Goal: Information Seeking & Learning: Find contact information

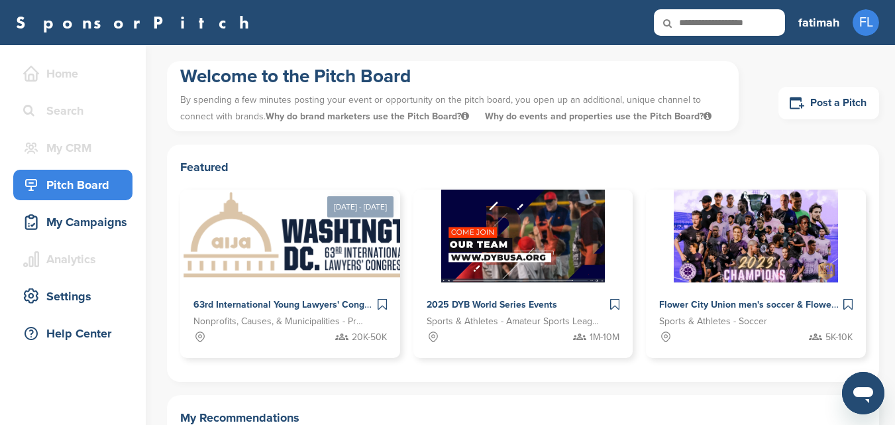
click at [714, 21] on input "text" at bounding box center [719, 22] width 131 height 27
paste input "**********"
type input "**********"
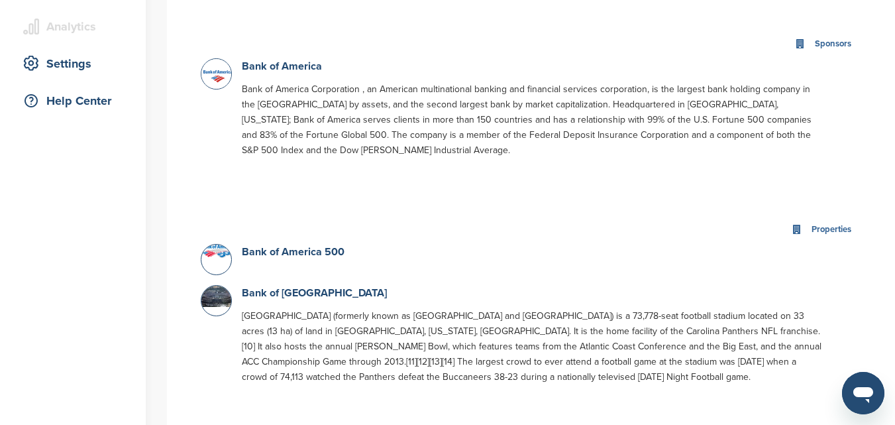
scroll to position [270, 0]
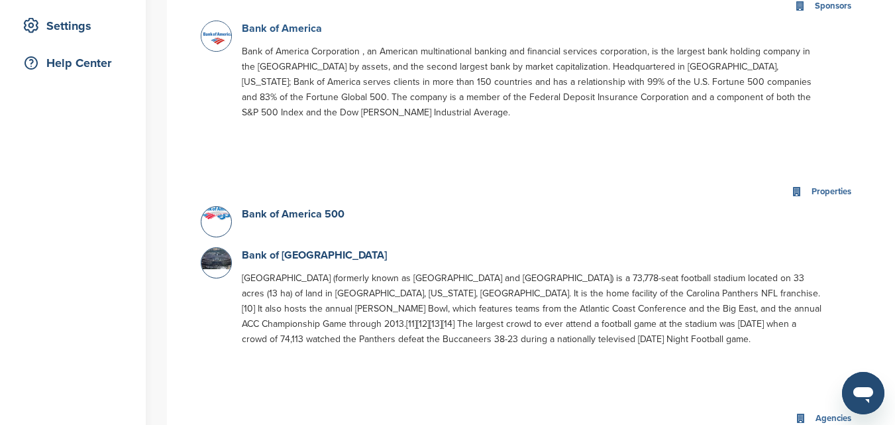
click at [276, 34] on link "Bank of America" at bounding box center [282, 28] width 80 height 13
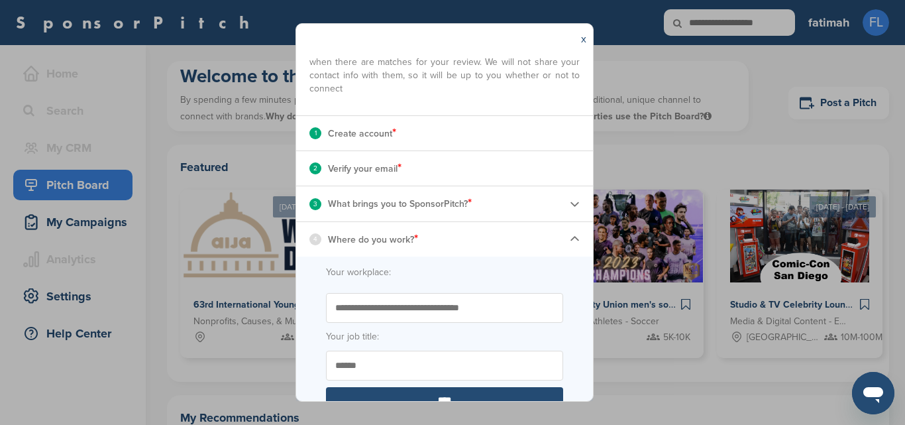
scroll to position [140, 0]
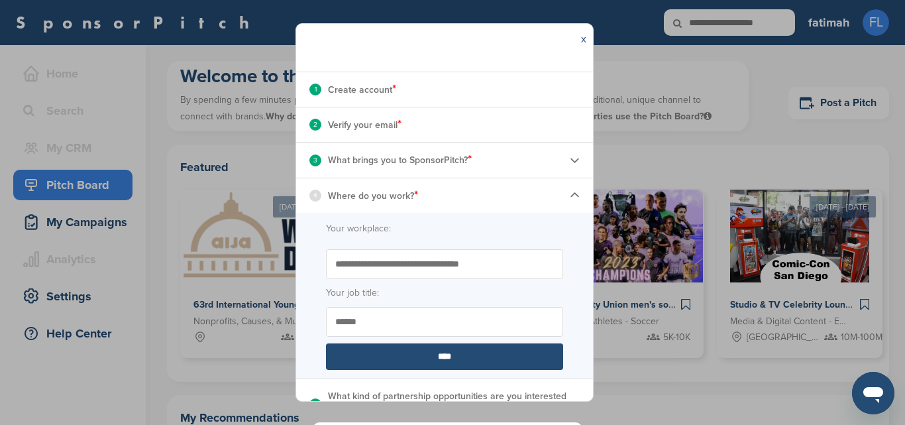
click at [509, 261] on input "Start typing the name of your workplace. Don’t see your organization in the dro…" at bounding box center [444, 264] width 237 height 30
click at [494, 313] on input "******" at bounding box center [444, 322] width 237 height 30
click at [452, 364] on input "****" at bounding box center [444, 356] width 237 height 27
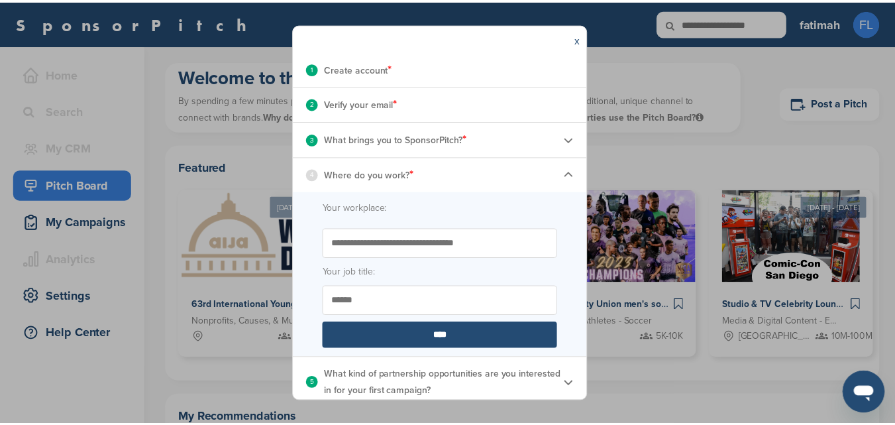
scroll to position [168, 0]
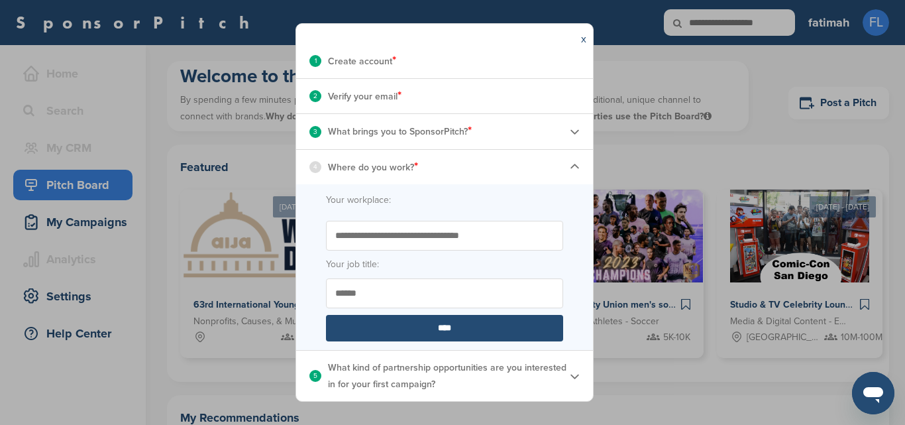
click at [502, 336] on input "****" at bounding box center [444, 328] width 237 height 27
click at [586, 36] on link "x" at bounding box center [583, 38] width 5 height 13
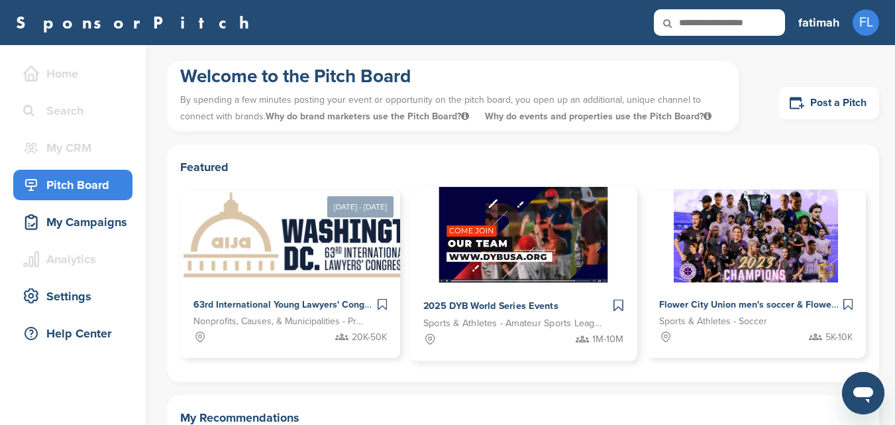
click at [464, 294] on div "2025 DYB World Series Events Sports & Athletes - Amateur Sports Leagues 1M-10M" at bounding box center [522, 322] width 227 height 78
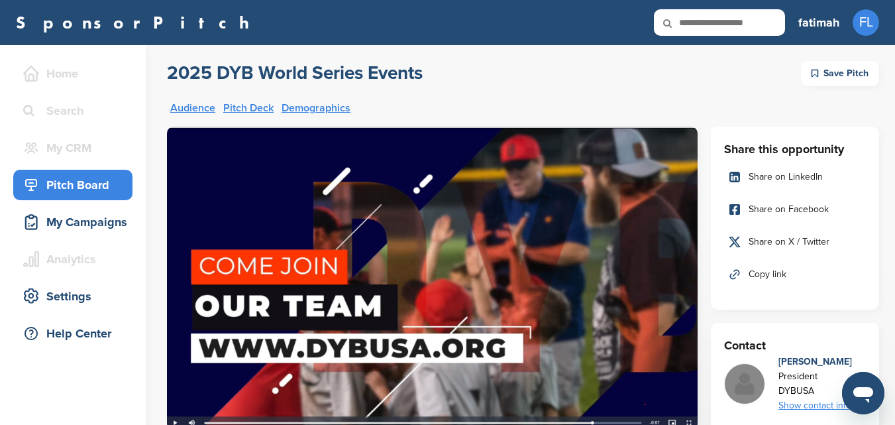
click at [692, 20] on icon at bounding box center [676, 23] width 45 height 28
click at [692, 27] on icon at bounding box center [676, 23] width 45 height 28
click at [718, 23] on input "text" at bounding box center [719, 22] width 131 height 27
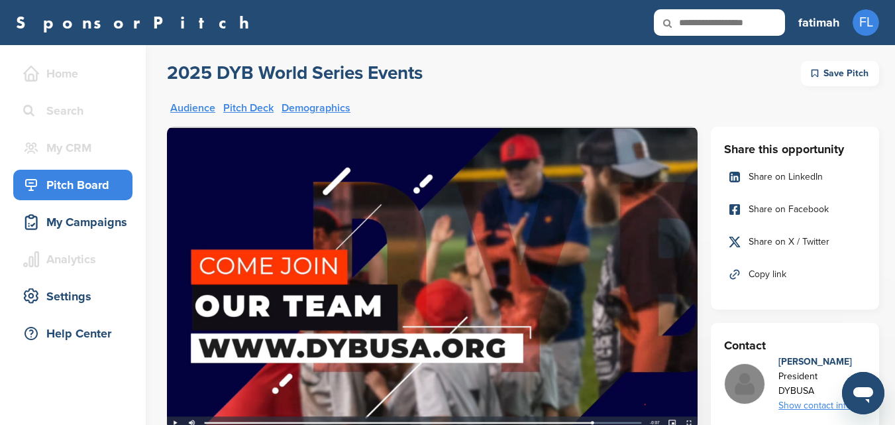
paste input "**********"
type input "**********"
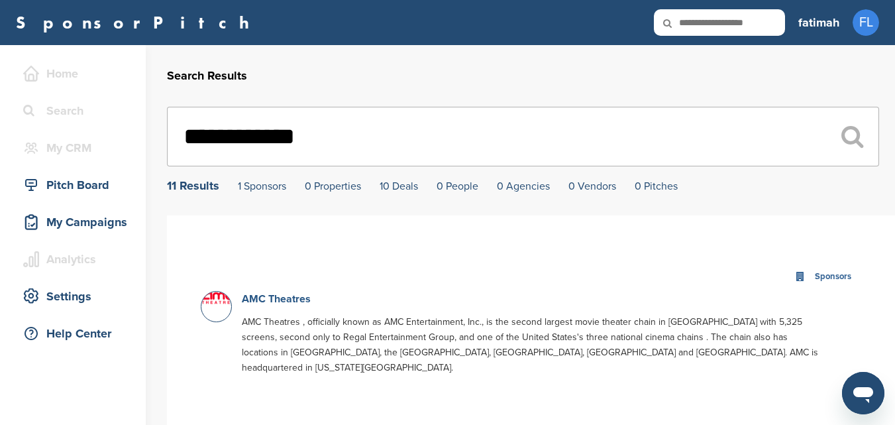
click at [295, 305] on link "AMC Theatres" at bounding box center [276, 298] width 69 height 13
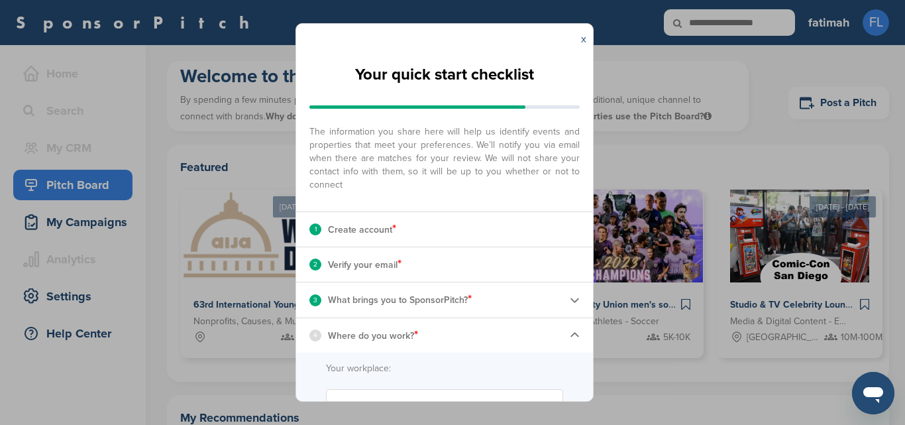
click at [585, 38] on link "x" at bounding box center [583, 38] width 5 height 13
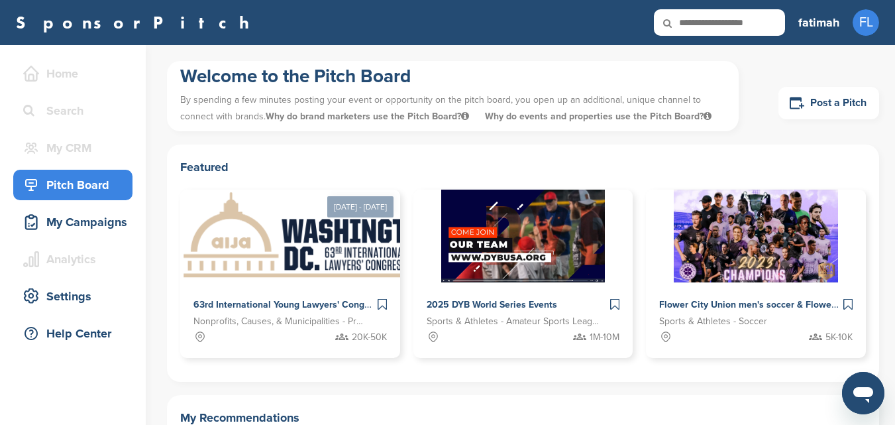
click at [705, 20] on input "text" at bounding box center [719, 22] width 131 height 27
type input "**********"
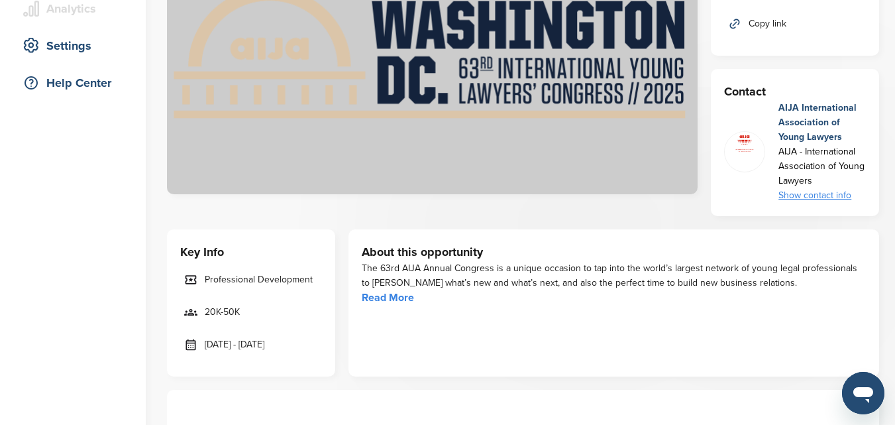
scroll to position [304, 0]
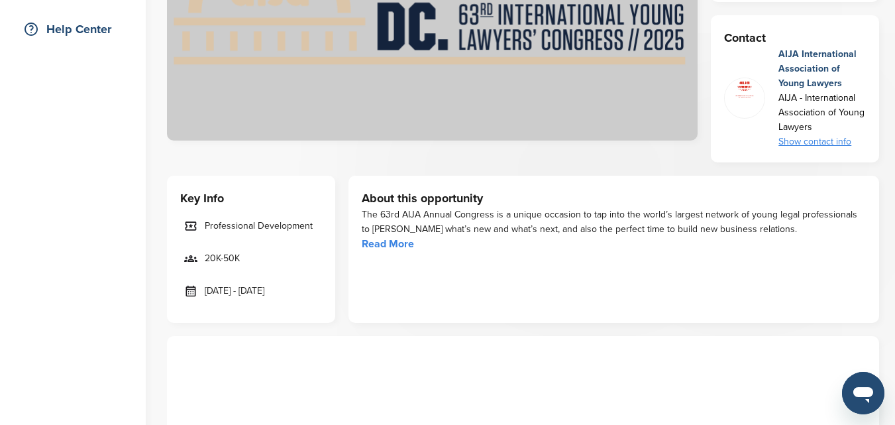
drag, startPoint x: 904, startPoint y: 53, endPoint x: 904, endPoint y: 91, distance: 37.8
click at [405, 244] on link "Read More" at bounding box center [388, 243] width 52 height 13
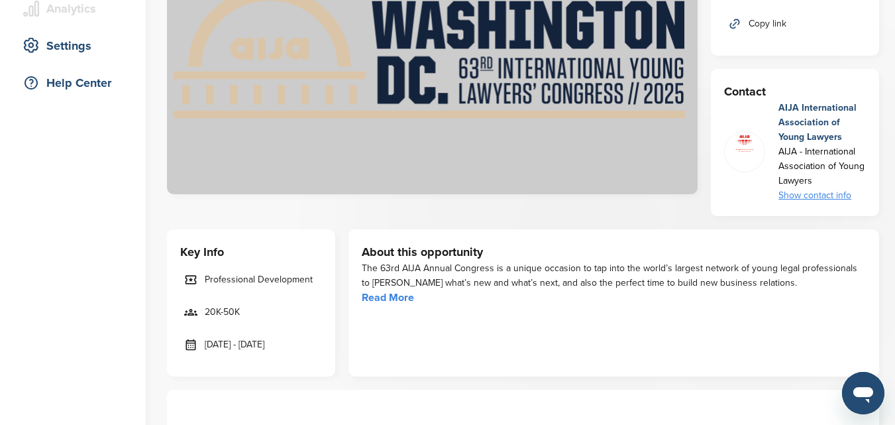
scroll to position [325, 0]
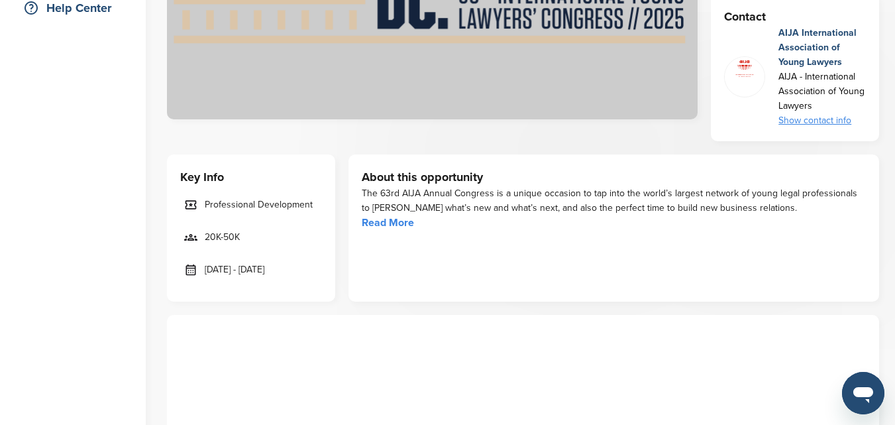
click at [829, 121] on div "Show contact info" at bounding box center [821, 120] width 87 height 15
click at [847, 154] on img at bounding box center [843, 154] width 9 height 9
click at [844, 155] on img at bounding box center [843, 154] width 9 height 9
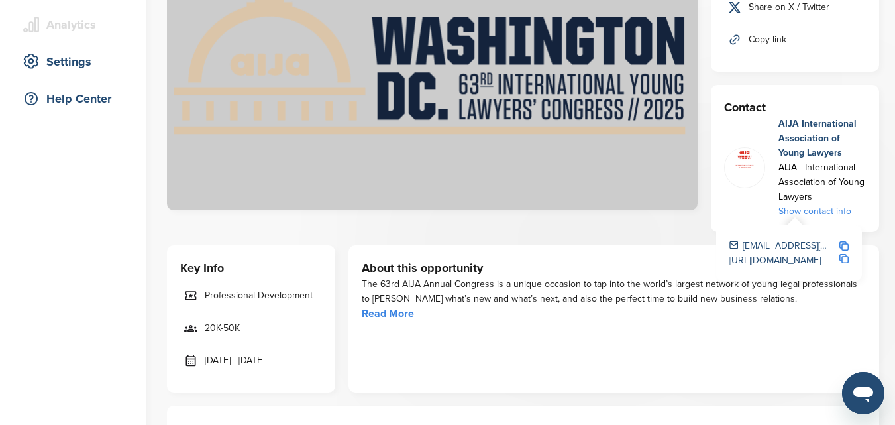
scroll to position [0, 0]
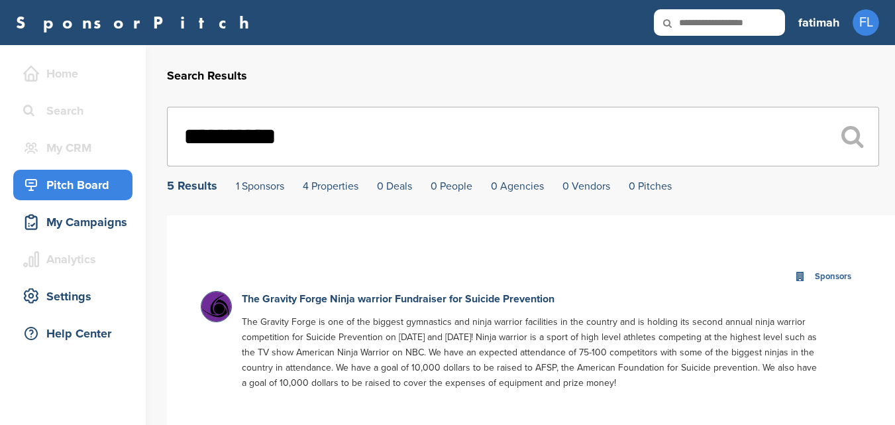
click at [80, 183] on div "Pitch Board" at bounding box center [76, 185] width 113 height 24
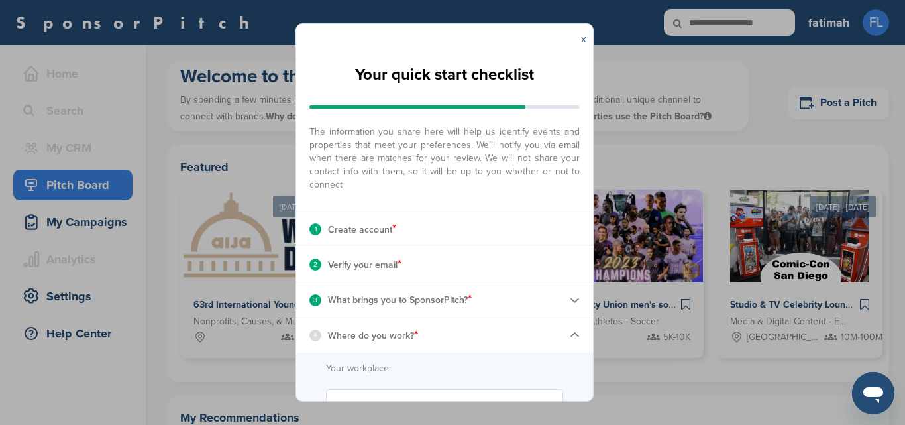
click at [585, 38] on link "x" at bounding box center [583, 38] width 5 height 13
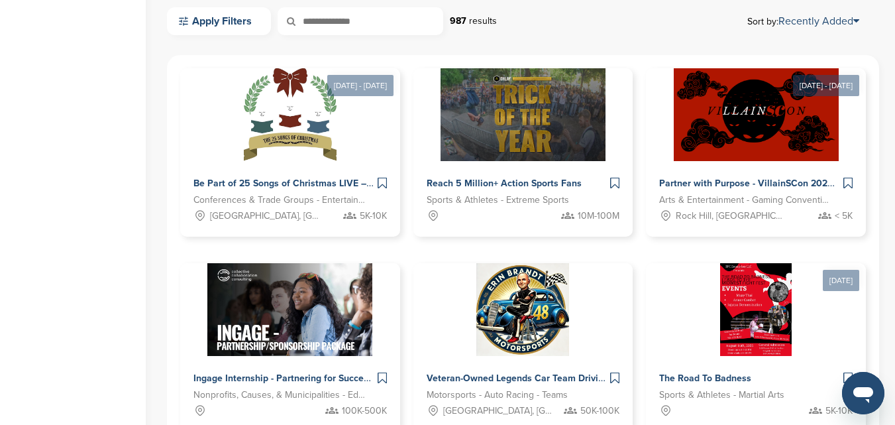
scroll to position [630, 0]
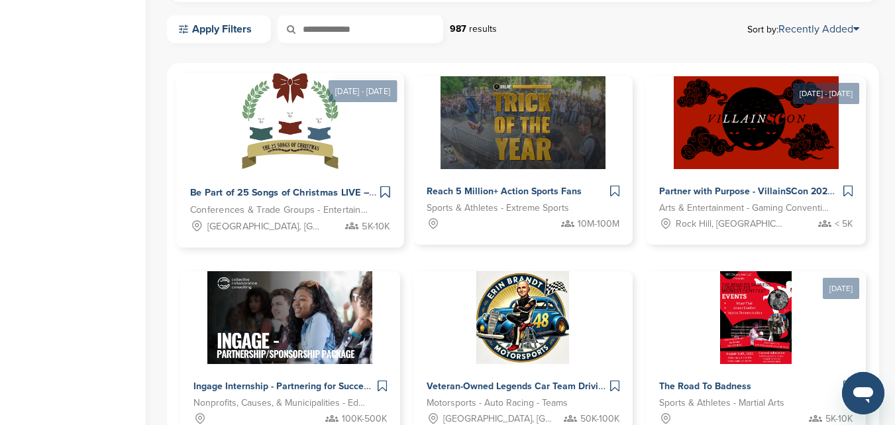
click at [244, 163] on img at bounding box center [290, 122] width 96 height 96
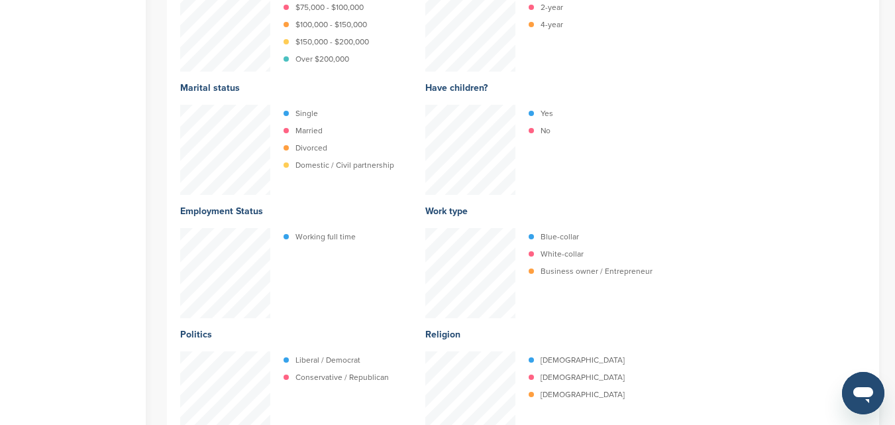
scroll to position [2561, 0]
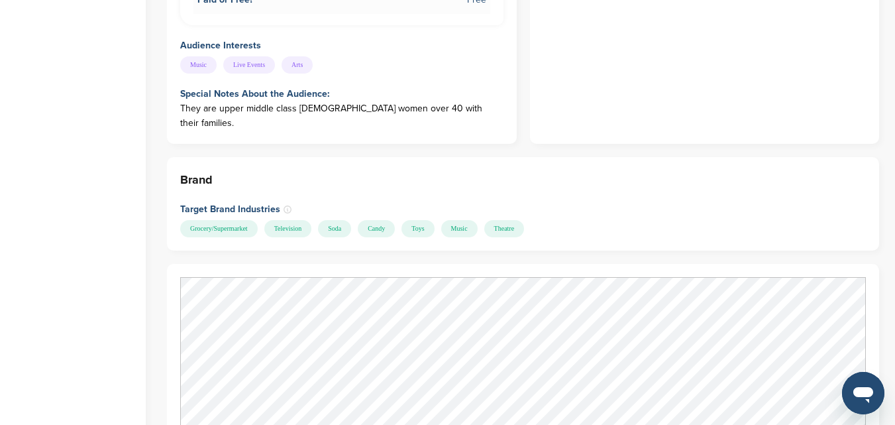
scroll to position [341, 0]
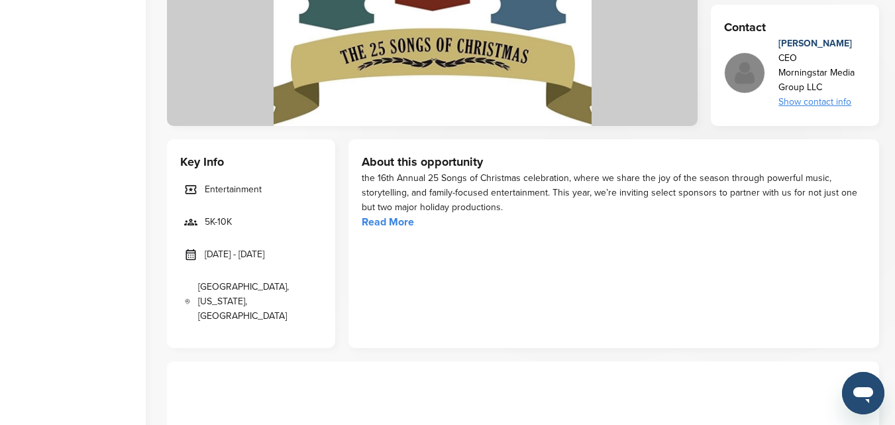
click at [828, 103] on div "Show contact info" at bounding box center [821, 102] width 87 height 15
click at [843, 136] on img at bounding box center [843, 136] width 9 height 9
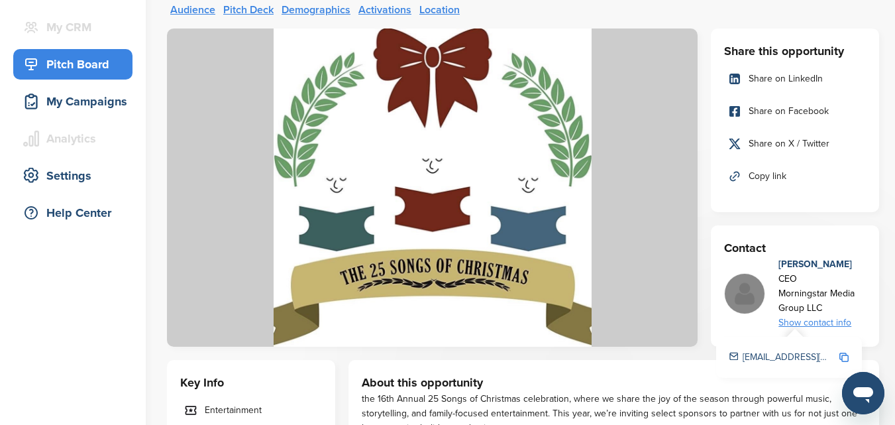
scroll to position [0, 0]
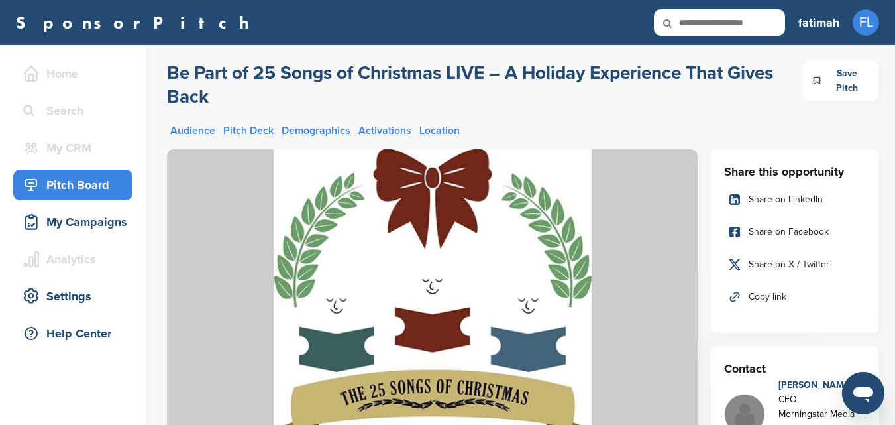
click at [557, 101] on h2 "Be Part of 25 Songs of Christmas LIVE – A Holiday Experience That Gives Back" at bounding box center [485, 85] width 636 height 48
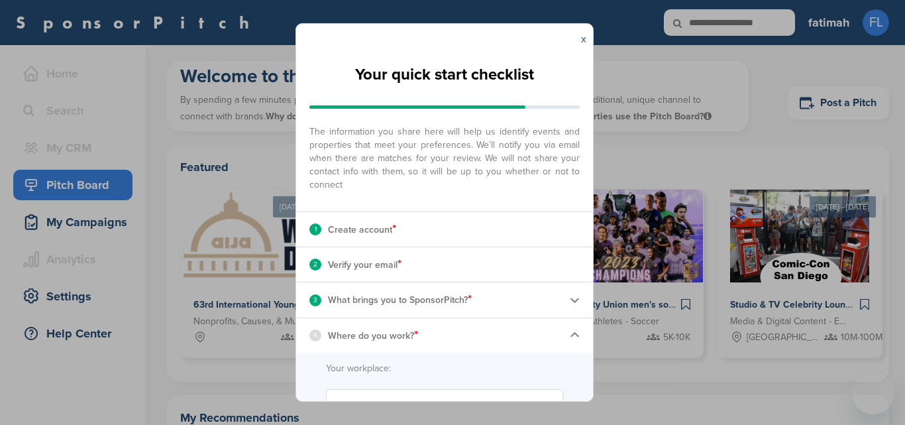
click at [584, 39] on link "x" at bounding box center [583, 38] width 5 height 13
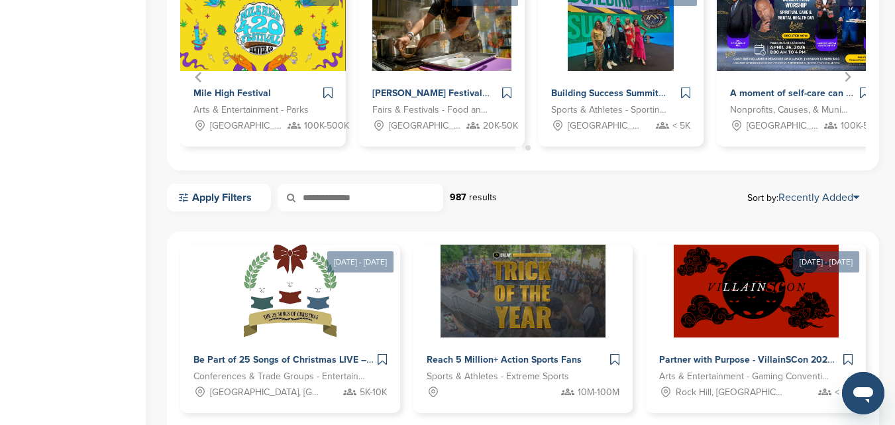
scroll to position [511, 0]
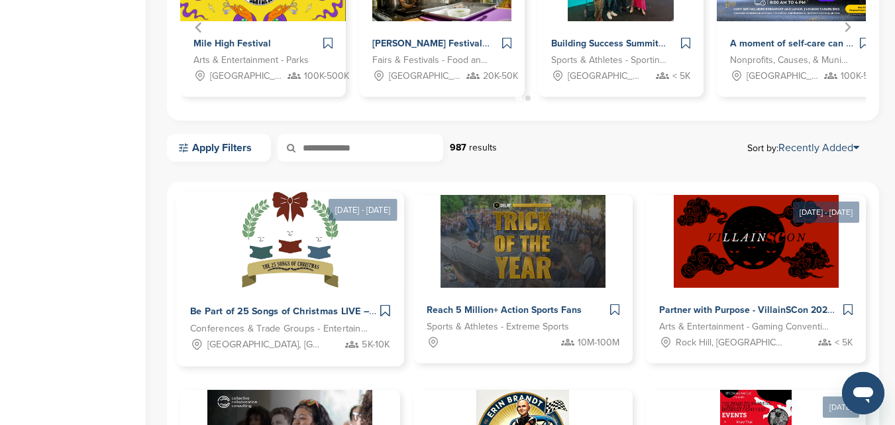
click at [262, 303] on div "Be Part of 25 Songs of Christmas LIVE – A Holiday Experience That Gives Back" at bounding box center [283, 311] width 187 height 19
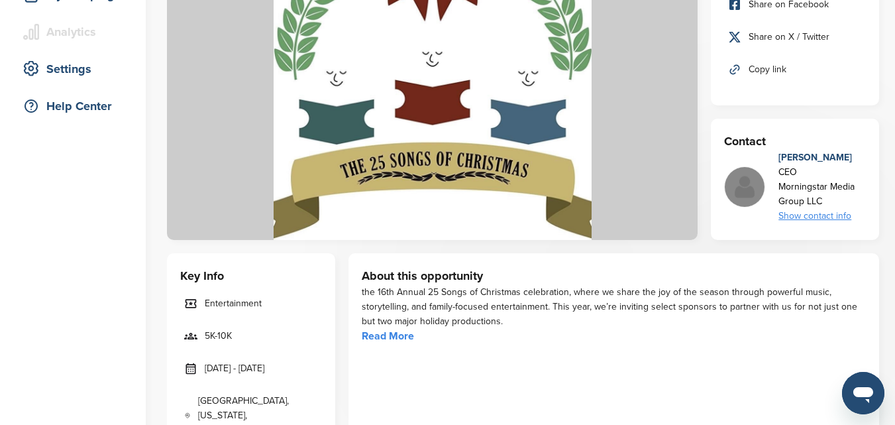
click at [381, 339] on link "Read More" at bounding box center [388, 335] width 52 height 13
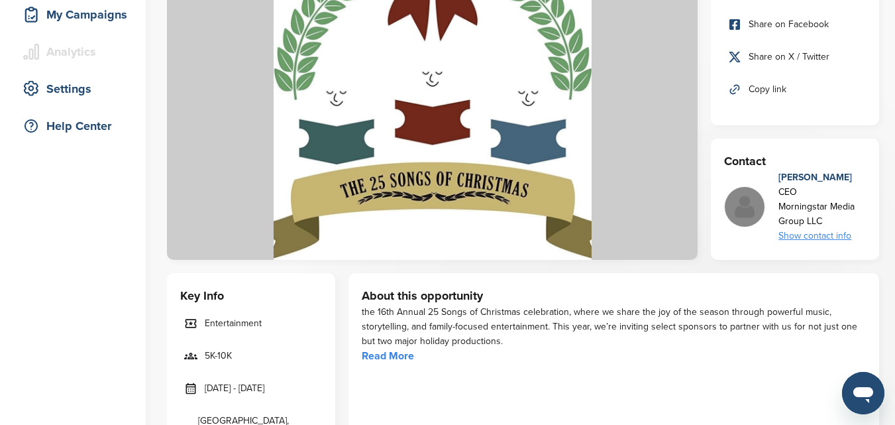
scroll to position [227, 0]
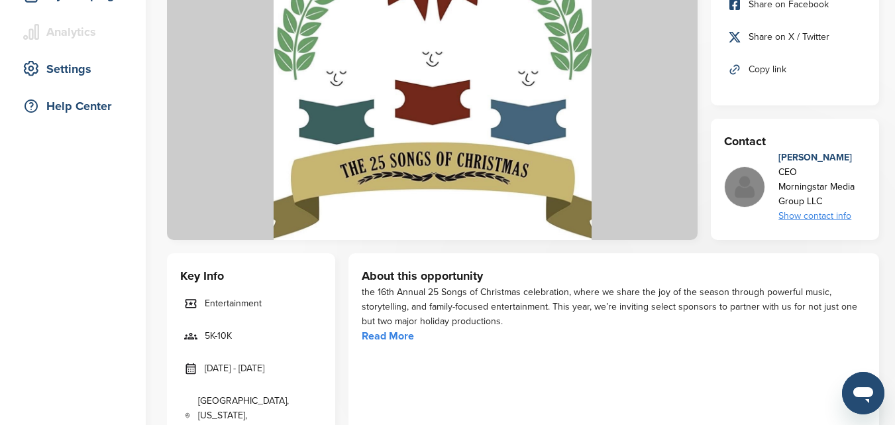
click at [826, 214] on div "Show contact info" at bounding box center [821, 216] width 87 height 15
click at [844, 248] on img at bounding box center [843, 250] width 9 height 9
click at [841, 252] on img at bounding box center [843, 250] width 9 height 9
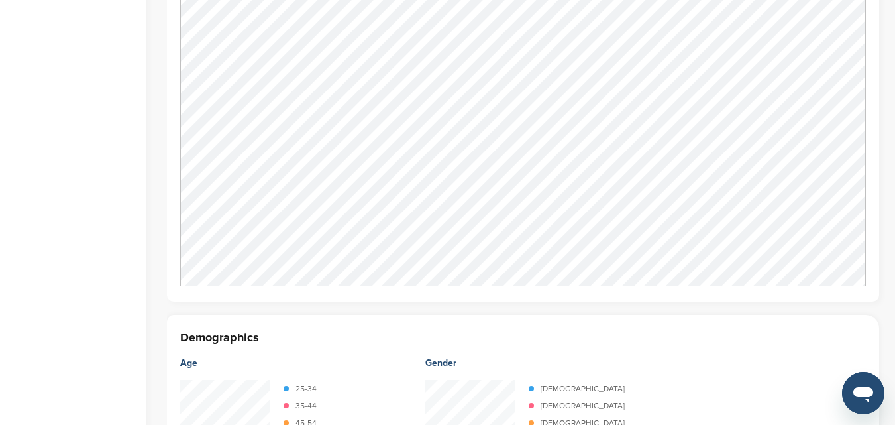
scroll to position [1792, 0]
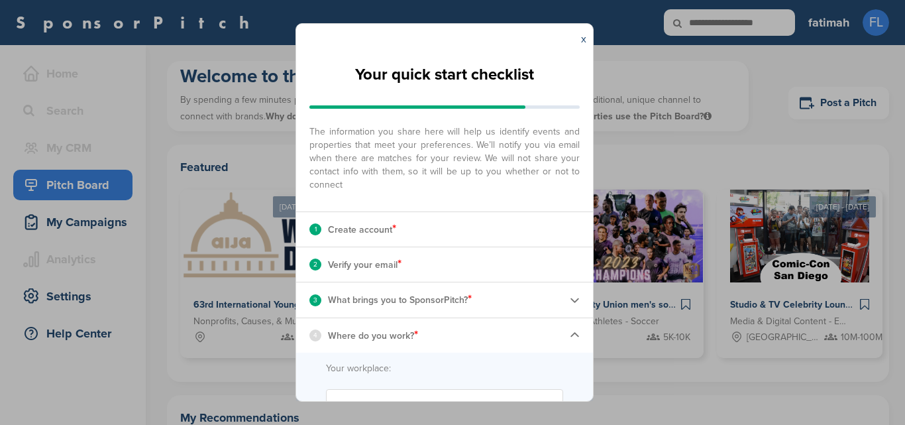
click at [583, 40] on link "x" at bounding box center [583, 38] width 5 height 13
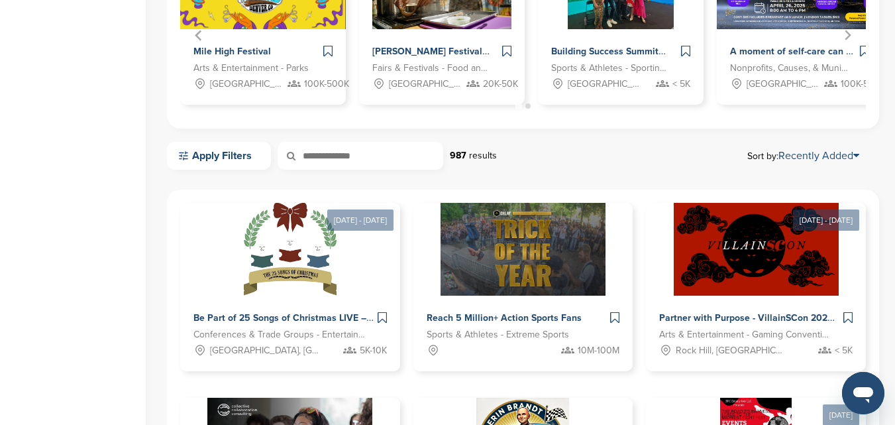
scroll to position [572, 0]
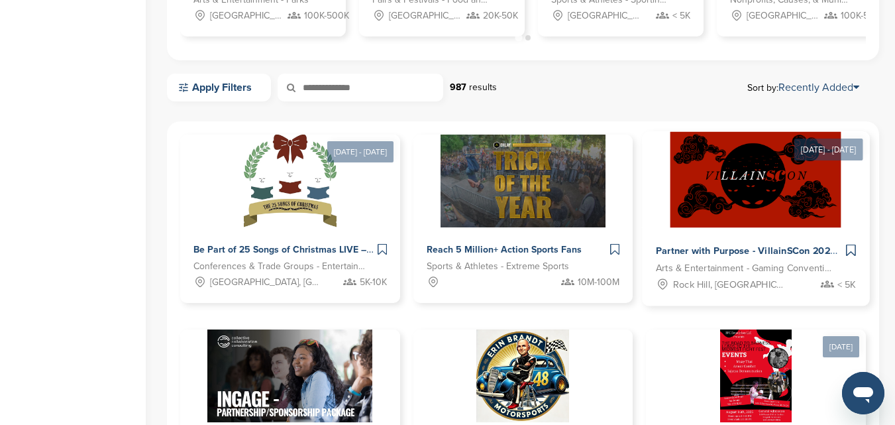
click at [670, 211] on img at bounding box center [755, 180] width 171 height 96
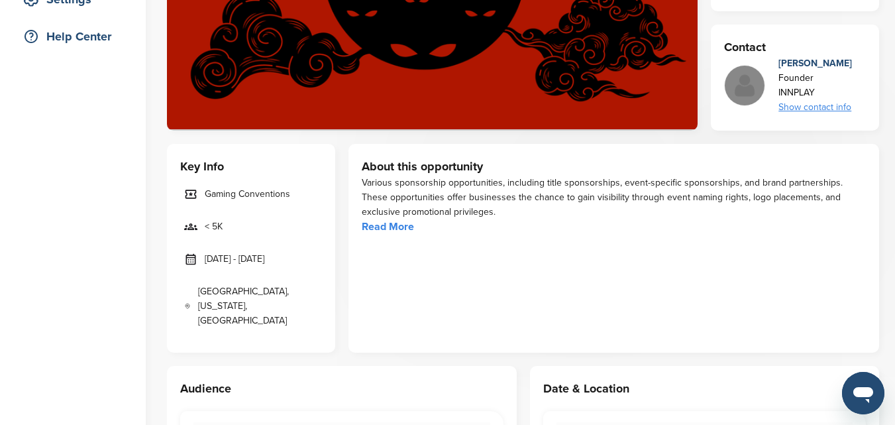
scroll to position [344, 0]
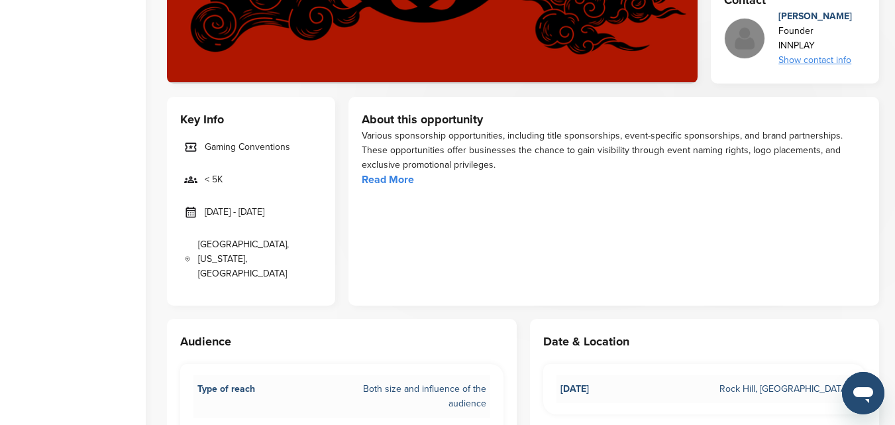
click at [392, 176] on link "Read More" at bounding box center [388, 179] width 52 height 13
click at [834, 59] on div "Show contact info" at bounding box center [815, 60] width 74 height 15
click at [843, 90] on img at bounding box center [843, 94] width 9 height 9
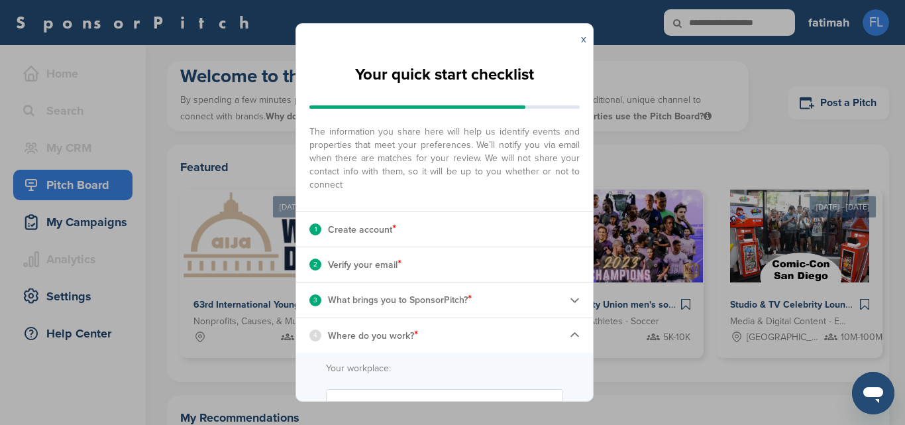
click at [584, 39] on link "x" at bounding box center [583, 38] width 5 height 13
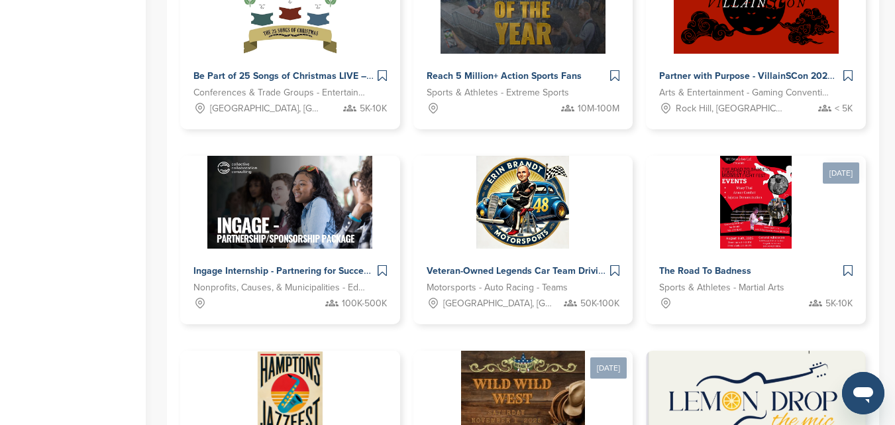
scroll to position [786, 0]
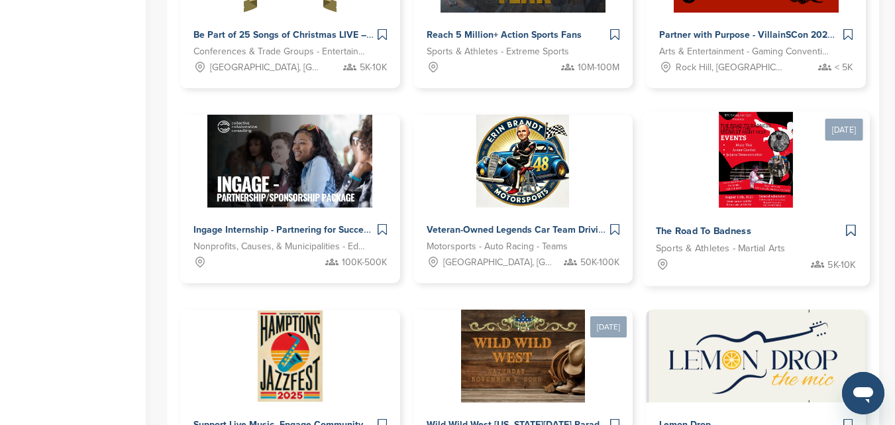
click at [719, 168] on img at bounding box center [756, 160] width 74 height 96
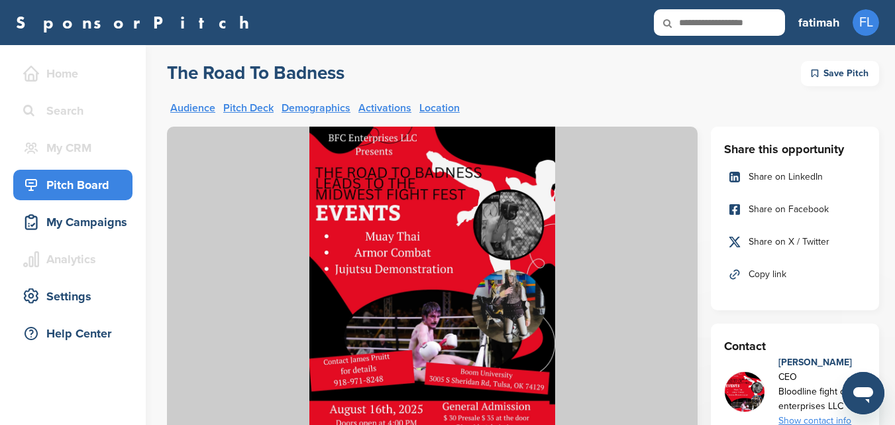
drag, startPoint x: 361, startPoint y: 77, endPoint x: 176, endPoint y: 75, distance: 184.9
click at [176, 75] on div "The Road To Badness Save Pitch" at bounding box center [523, 73] width 712 height 25
copy h2 "The Road To Badness"
click at [695, 76] on div "The Road To Badness Save Pitch" at bounding box center [523, 73] width 712 height 25
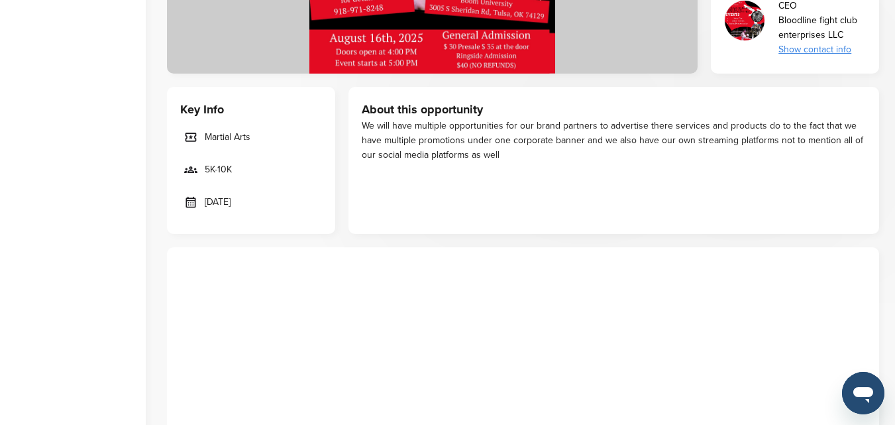
click at [798, 54] on div "Show contact info" at bounding box center [821, 49] width 87 height 15
click at [844, 83] on img at bounding box center [843, 84] width 9 height 9
click at [846, 94] on img at bounding box center [843, 96] width 9 height 9
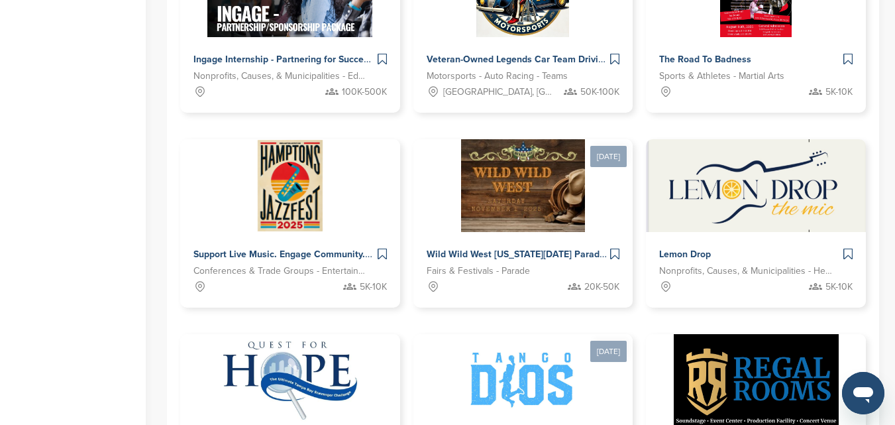
scroll to position [982, 0]
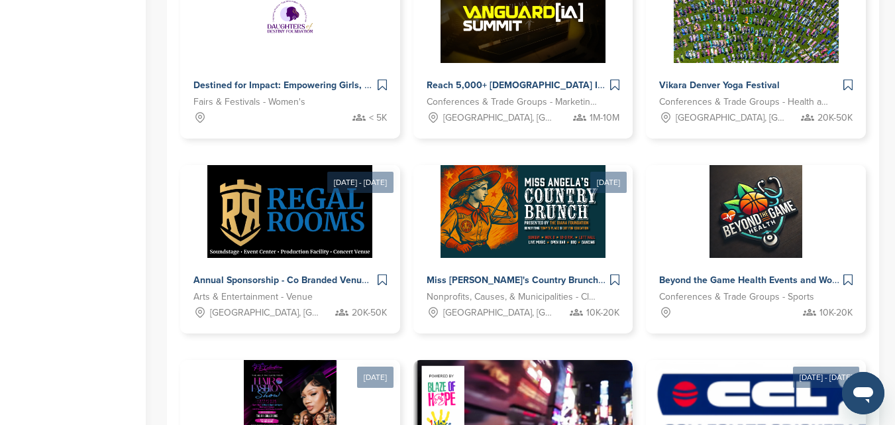
scroll to position [934, 0]
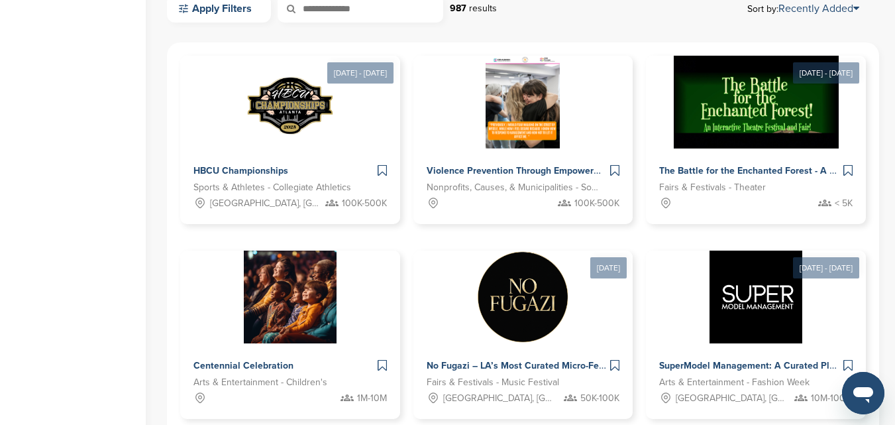
scroll to position [0, 0]
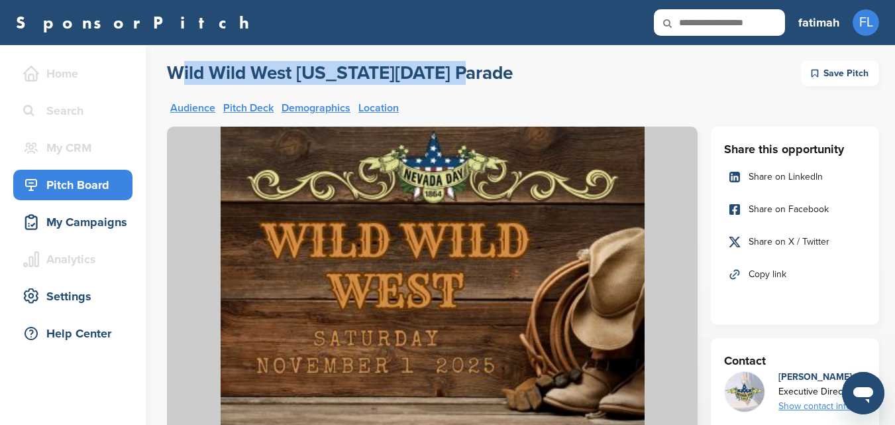
drag, startPoint x: 162, startPoint y: 76, endPoint x: 503, endPoint y: 78, distance: 341.2
copy h2 "Wild Wild West [US_STATE][DATE] Parade"
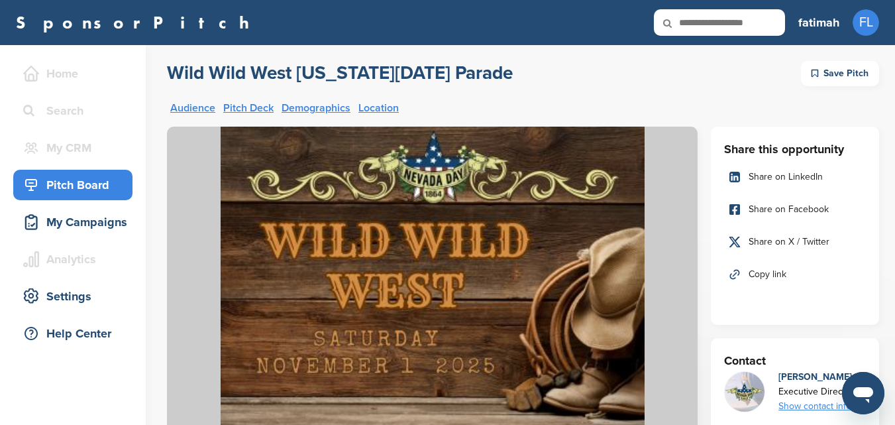
click at [857, 119] on div "Audience Pitch Deck Demographics Location" at bounding box center [523, 112] width 712 height 27
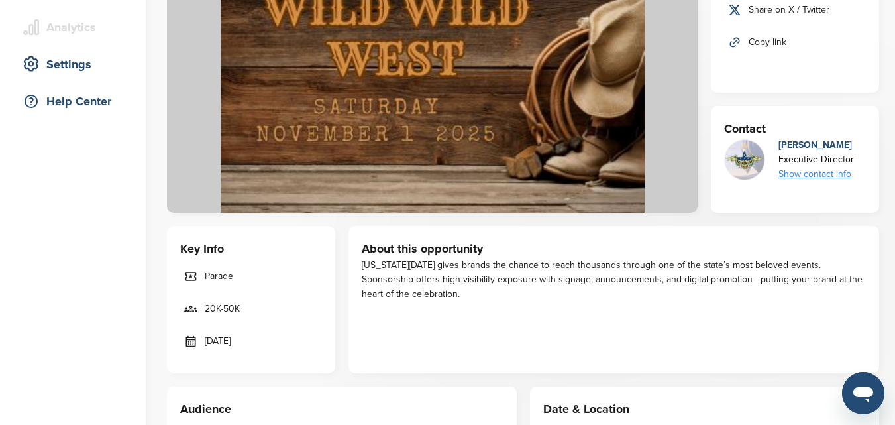
scroll to position [245, 0]
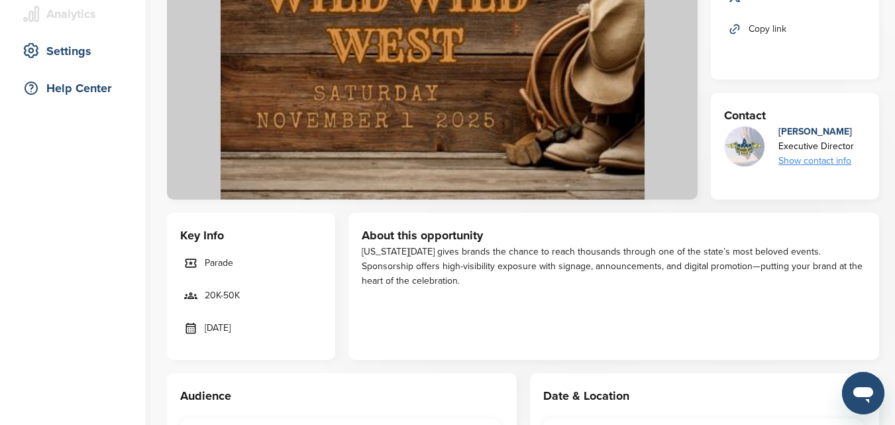
click at [828, 161] on div "Show contact info" at bounding box center [816, 161] width 76 height 15
click at [845, 194] on img at bounding box center [843, 195] width 9 height 9
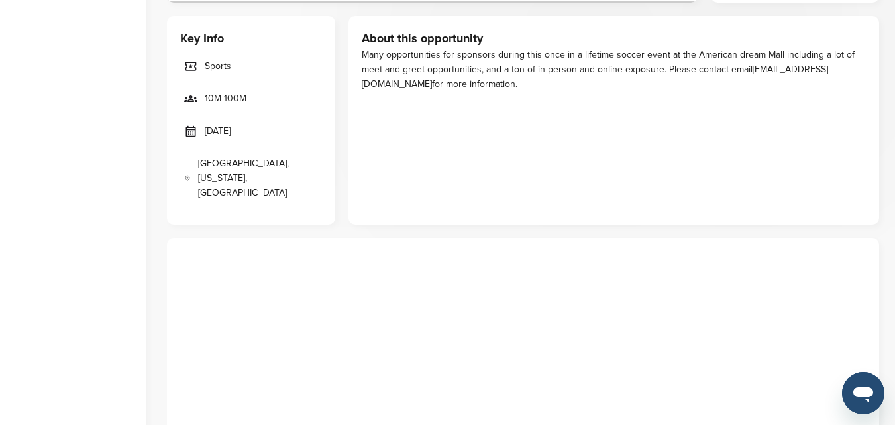
scroll to position [251, 0]
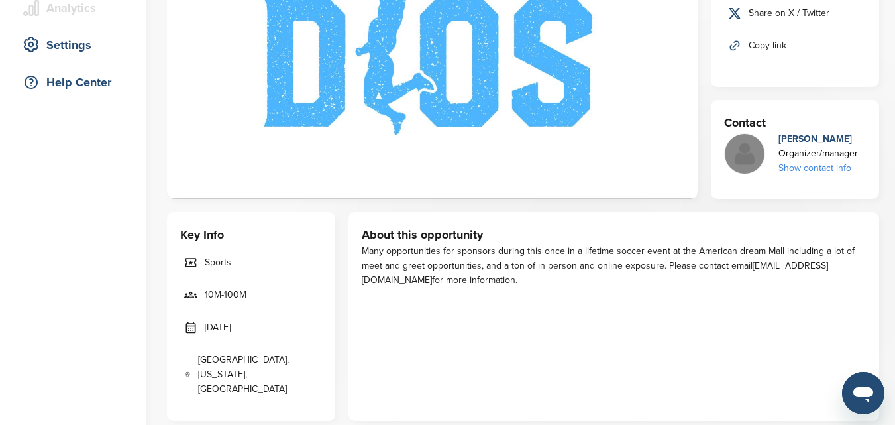
click at [814, 170] on div "Show contact info" at bounding box center [818, 168] width 80 height 15
click at [842, 203] on img at bounding box center [843, 202] width 9 height 9
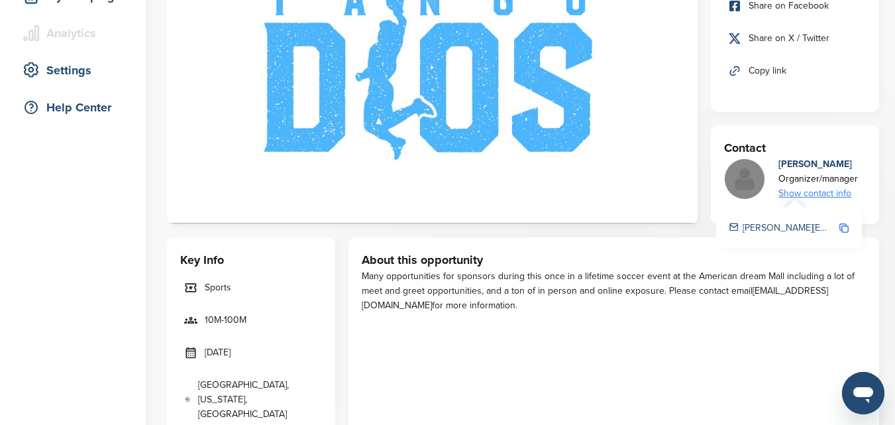
scroll to position [296, 0]
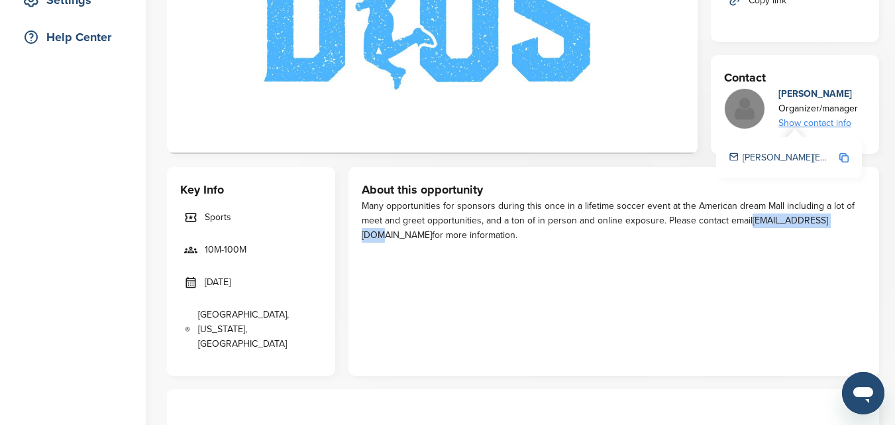
drag, startPoint x: 749, startPoint y: 220, endPoint x: 838, endPoint y: 219, distance: 89.4
click at [838, 219] on div "Many opportunities for sponsors during this once in a lifetime soccer event at …" at bounding box center [614, 221] width 504 height 44
copy div "[EMAIL_ADDRESS][DOMAIN_NAME]"
click at [593, 358] on div "About this opportunity Many opportunities for sponsors during this once in a li…" at bounding box center [613, 271] width 531 height 209
click at [691, 294] on div "About this opportunity Many opportunities for sponsors during this once in a li…" at bounding box center [613, 271] width 531 height 209
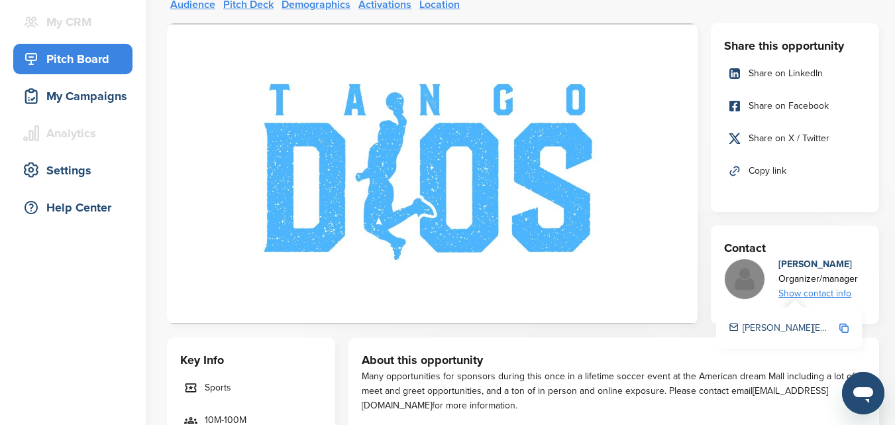
scroll to position [0, 0]
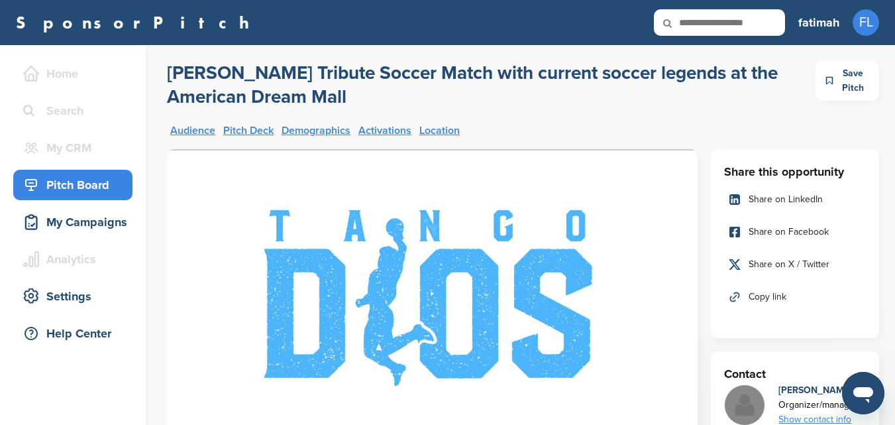
click at [266, 96] on h2 "[PERSON_NAME] Tribute Soccer Match with current soccer legends at the American …" at bounding box center [491, 85] width 649 height 48
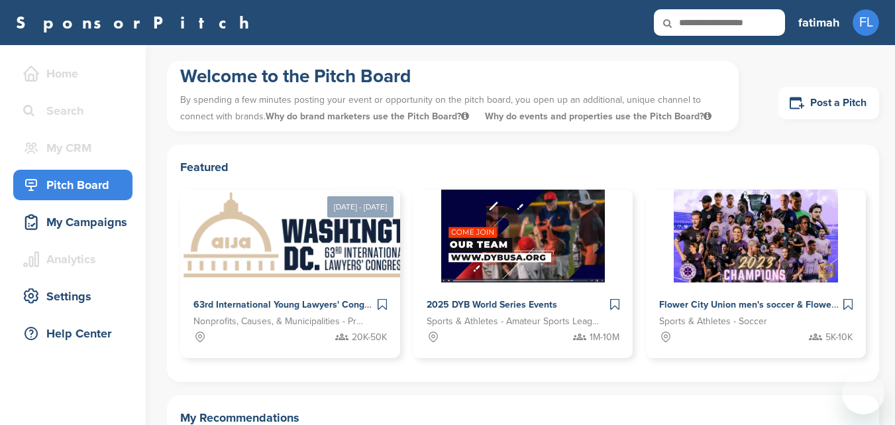
click at [582, 38] on div "SponsorPitch Home Search My CRM You are currently on SponsorPitch for Brands - …" at bounding box center [447, 22] width 895 height 45
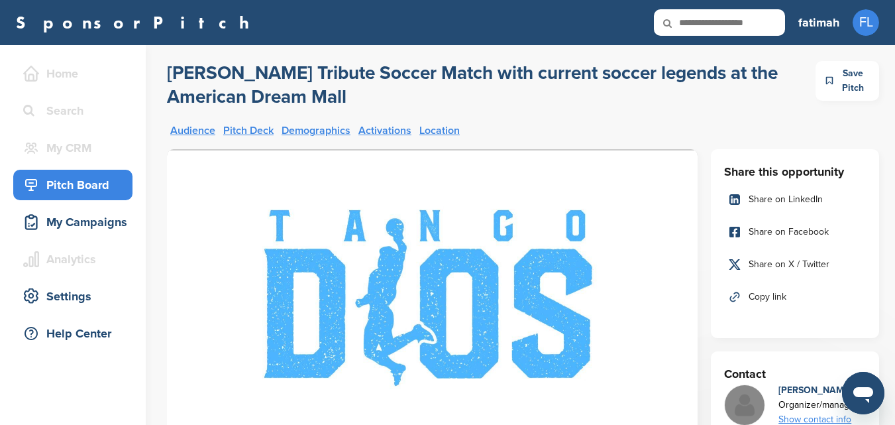
click at [533, 97] on h2 "[PERSON_NAME] Tribute Soccer Match with current soccer legends at the American …" at bounding box center [491, 85] width 649 height 48
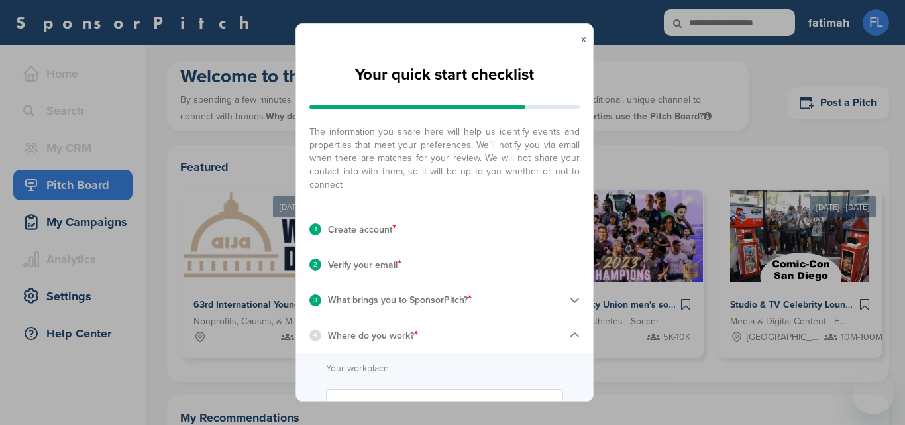
click at [584, 41] on link "x" at bounding box center [583, 38] width 5 height 13
